Goal: Task Accomplishment & Management: Manage account settings

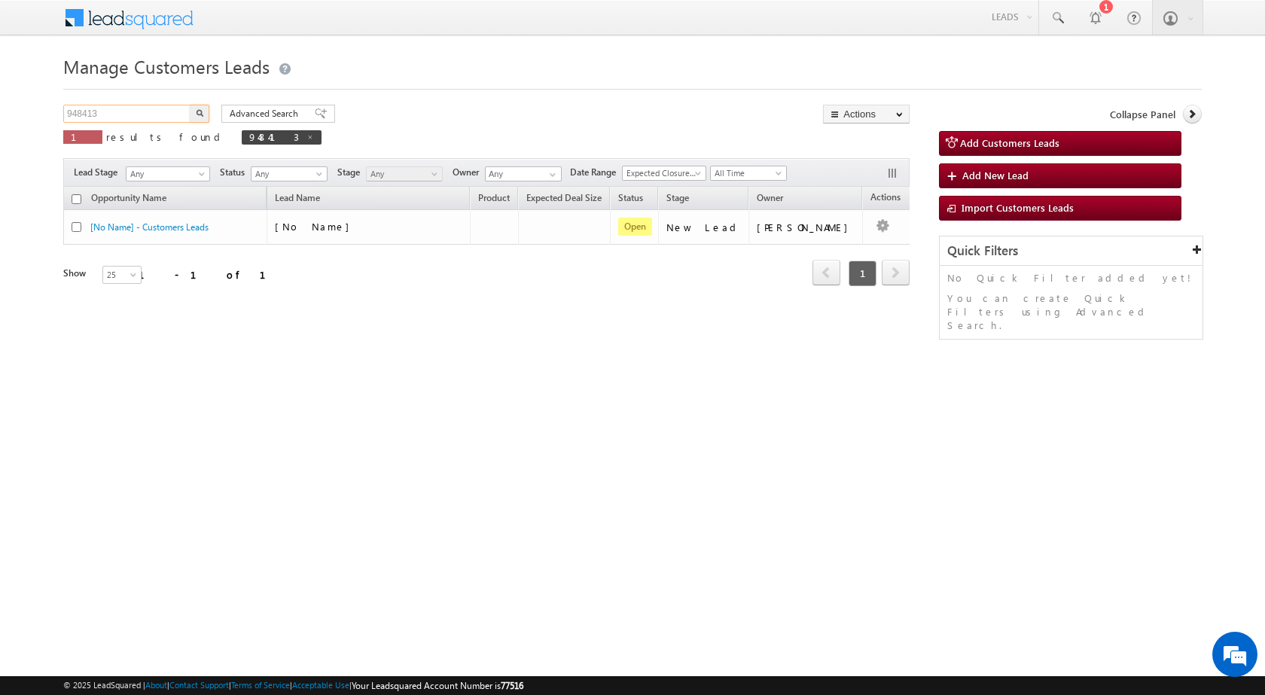
click at [82, 117] on input "948413" at bounding box center [127, 114] width 129 height 18
paste input "525"
type input "948525"
click at [190, 105] on button "button" at bounding box center [200, 114] width 20 height 18
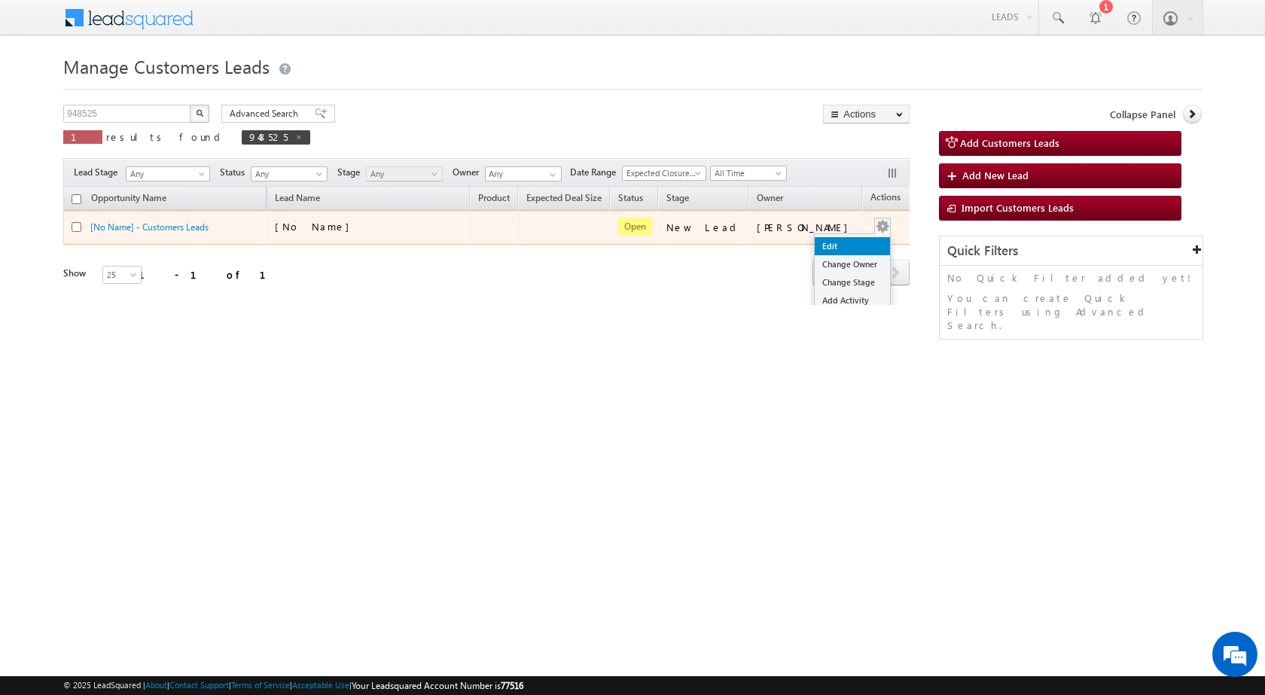
click at [848, 245] on link "Edit" at bounding box center [852, 246] width 75 height 18
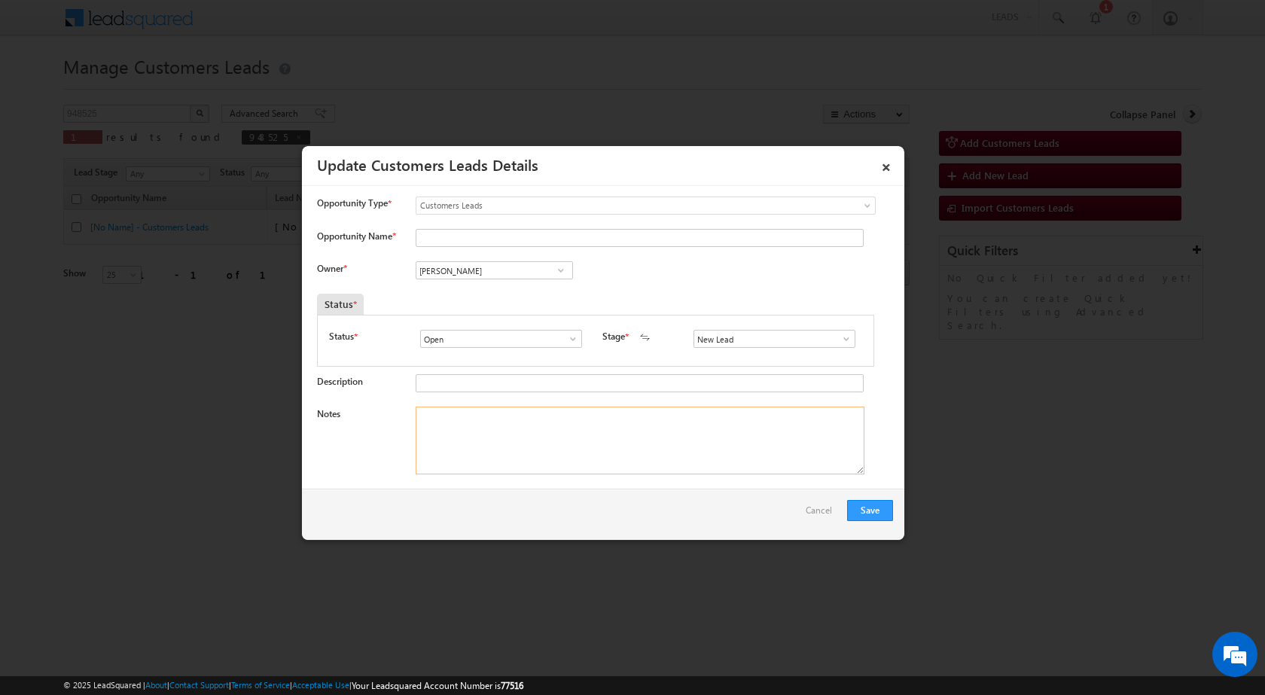
click at [561, 440] on textarea "Notes" at bounding box center [640, 441] width 449 height 68
paste textarea "[PERSON_NAME] / 9713308095 / CONSTRUCTION / OWNER - HIMSELF / 462003 TO BHOPAL …"
click at [416, 418] on textarea "[PERSON_NAME] / 9713308095 / CONSTRUCTION / OWNER - HIMSELF / 462003 TO BHOPAL …" at bounding box center [640, 441] width 449 height 68
type textarea "948525 / [PERSON_NAME] / 9713308095 / CONSTRUCTION / OWNER - HIMSELF / 462003 T…"
click at [842, 337] on span at bounding box center [846, 339] width 15 height 12
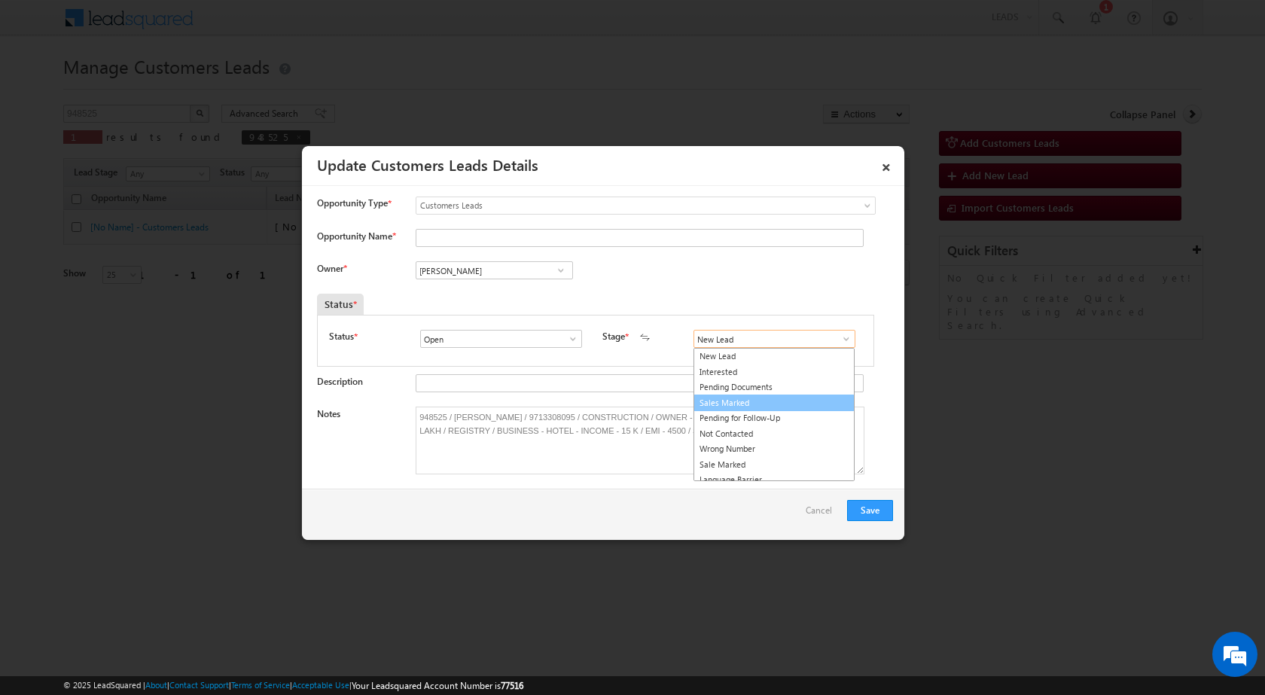
click at [744, 401] on link "Sales Marked" at bounding box center [773, 402] width 161 height 17
type input "Sales Marked"
drag, startPoint x: 452, startPoint y: 416, endPoint x: 542, endPoint y: 403, distance: 90.5
click at [474, 238] on input "Opportunity Name *" at bounding box center [640, 238] width 448 height 18
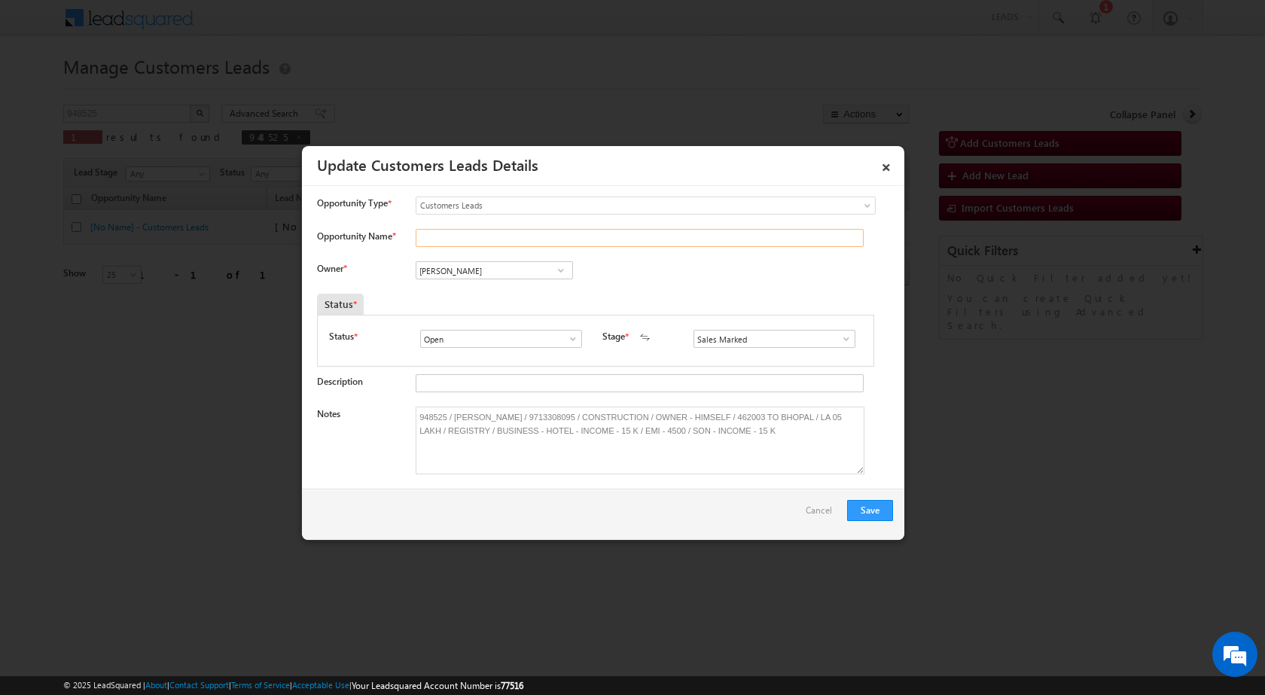
paste input "[PERSON_NAME]"
type input "[PERSON_NAME]"
click at [507, 273] on input "[PERSON_NAME]" at bounding box center [494, 270] width 157 height 18
paste input "[PERSON_NAME][EMAIL_ADDRESS][DOMAIN_NAME]"
click at [515, 288] on link "[PERSON_NAME] [PERSON_NAME][EMAIL_ADDRESS][DOMAIN_NAME]" at bounding box center [494, 293] width 157 height 29
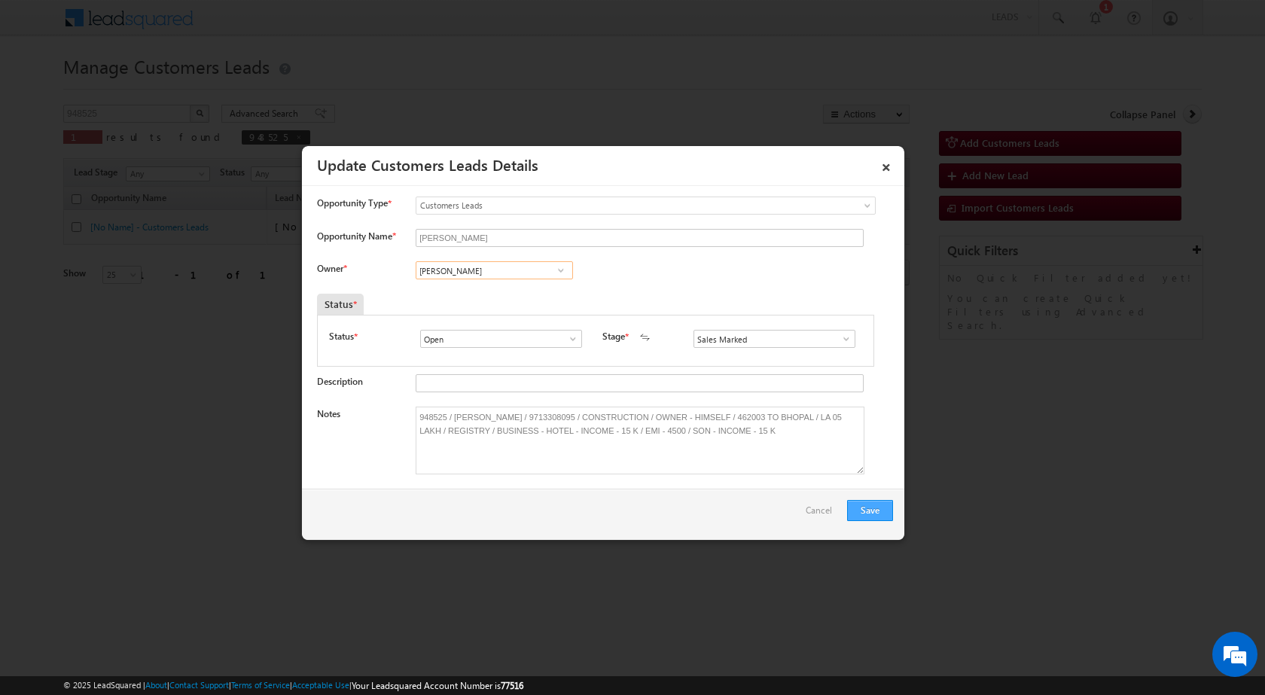
type input "[PERSON_NAME]"
click at [873, 516] on button "Save" at bounding box center [870, 510] width 46 height 21
